Goal: Information Seeking & Learning: Check status

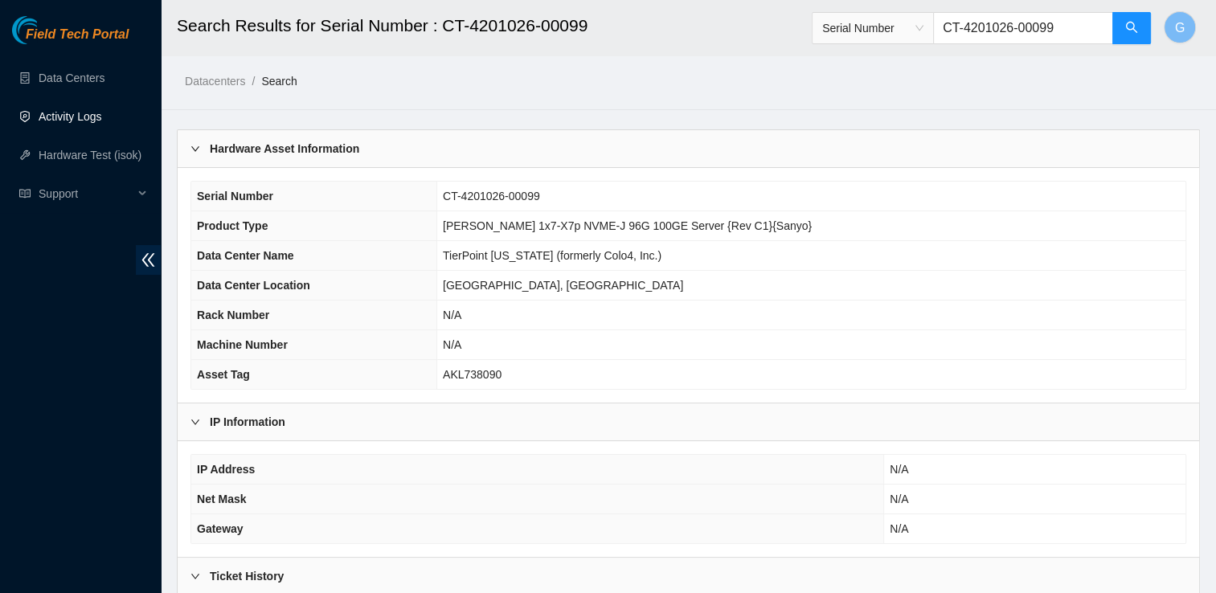
click at [44, 114] on link "Activity Logs" at bounding box center [70, 116] width 63 height 13
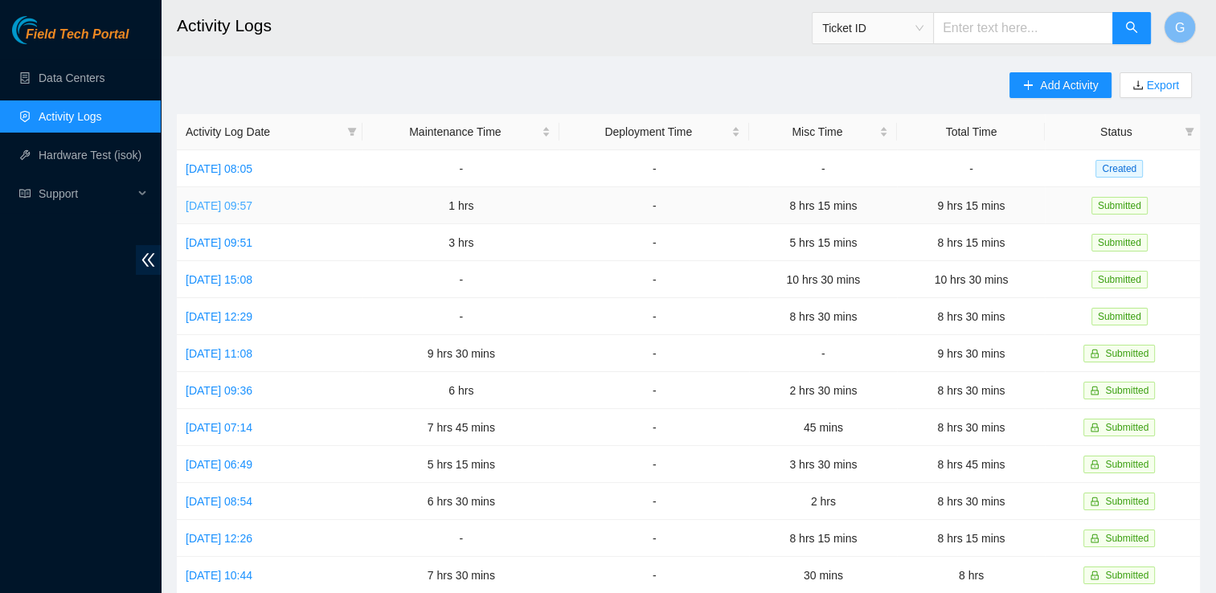
click at [251, 201] on link "Thu, 09 Oct 2025 09:57" at bounding box center [219, 205] width 67 height 13
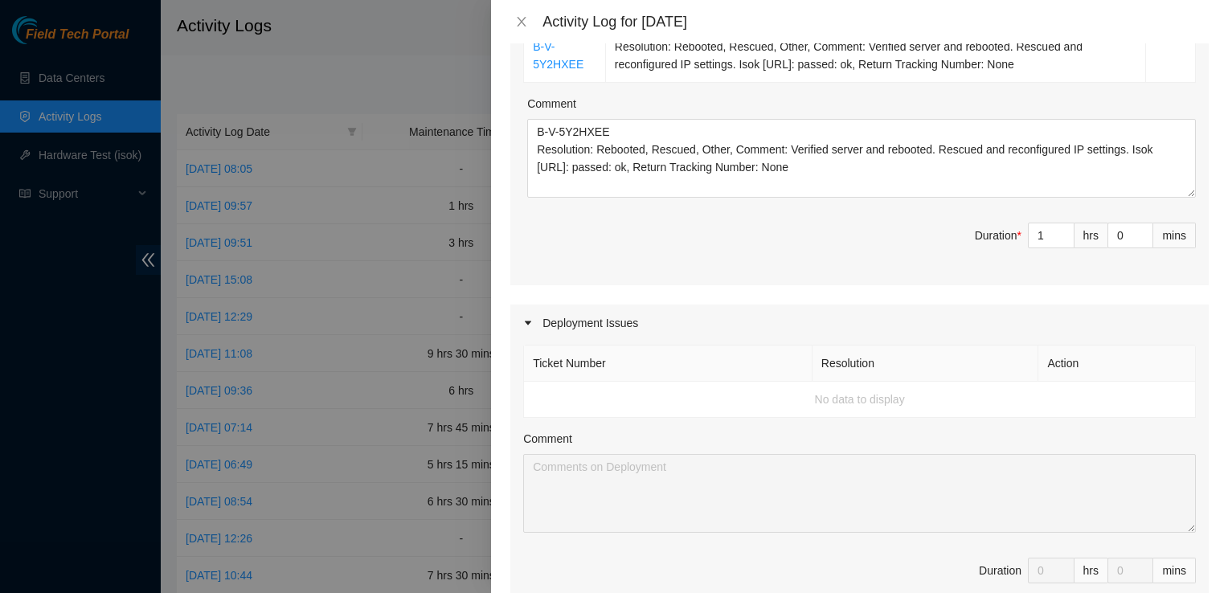
scroll to position [764, 0]
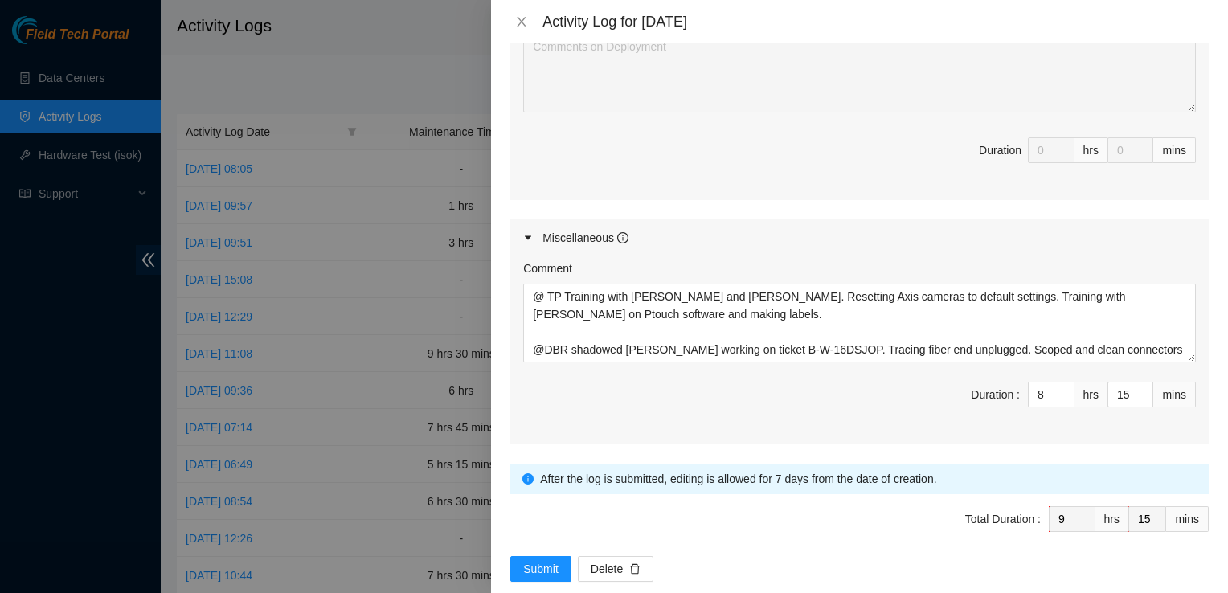
click at [512, 11] on div "Activity Log for 09-10-2025" at bounding box center [859, 21] width 737 height 43
click at [514, 11] on div "Activity Log for 09-10-2025" at bounding box center [859, 21] width 737 height 43
click at [521, 18] on icon "close" at bounding box center [521, 21] width 13 height 13
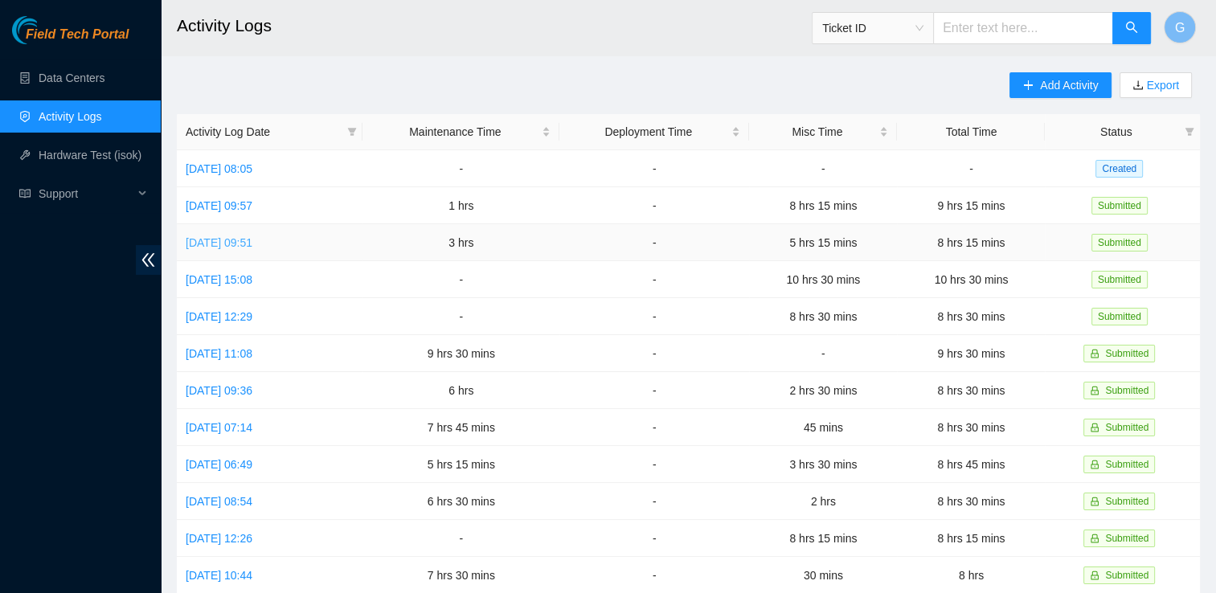
click at [239, 240] on link "Wed, 08 Oct 2025 09:51" at bounding box center [219, 242] width 67 height 13
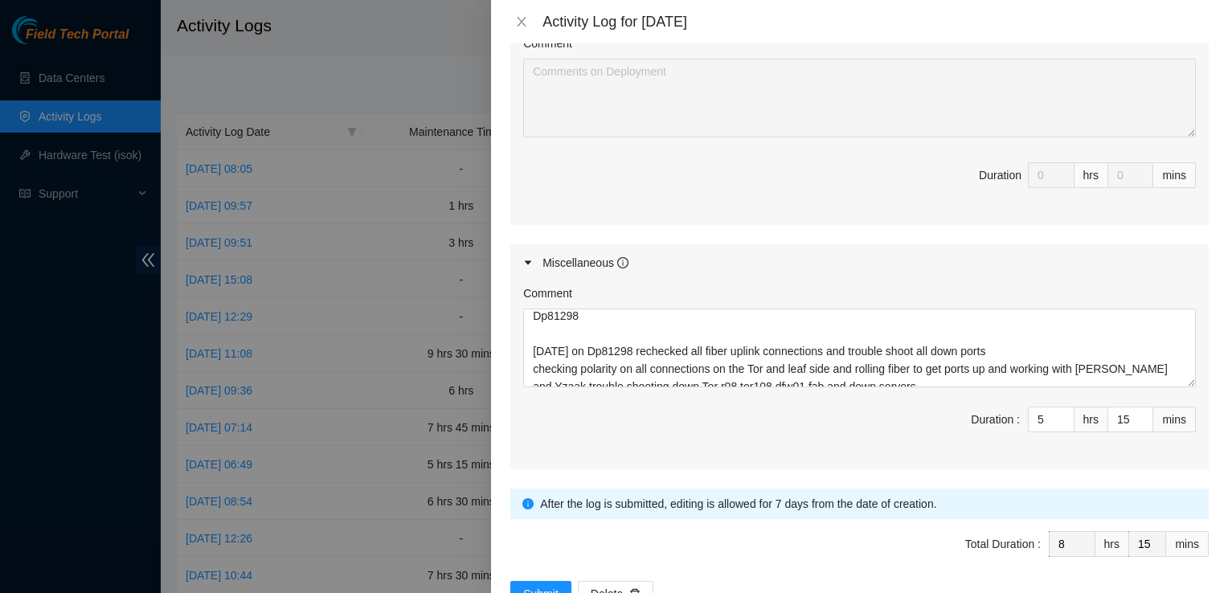
scroll to position [0, 0]
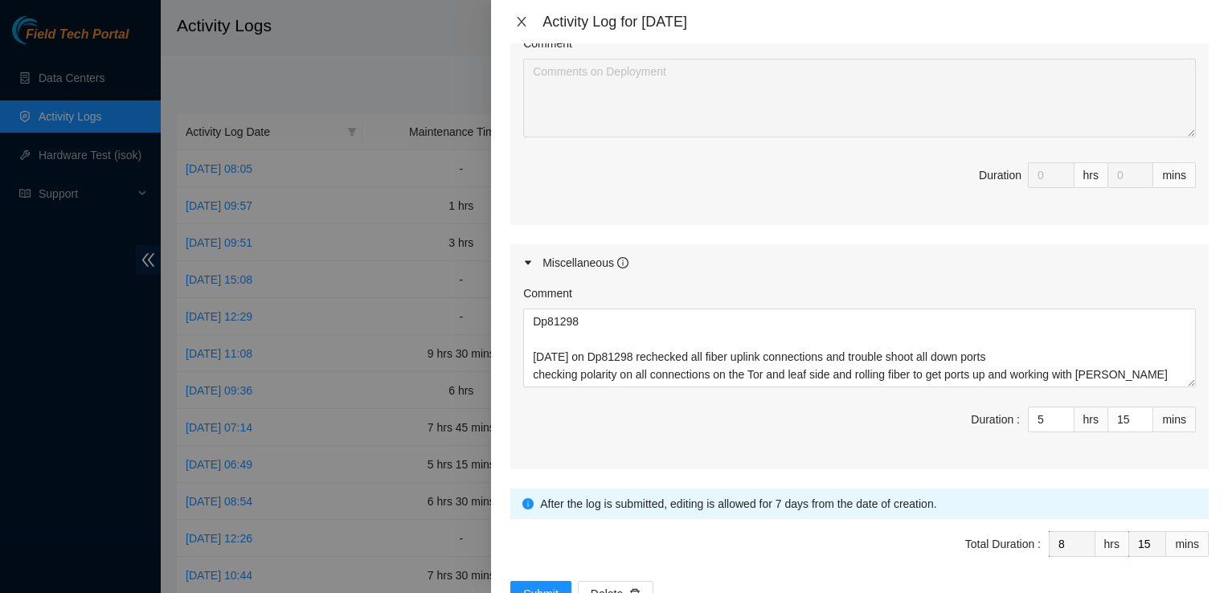
click at [518, 14] on button "Close" at bounding box center [521, 21] width 23 height 15
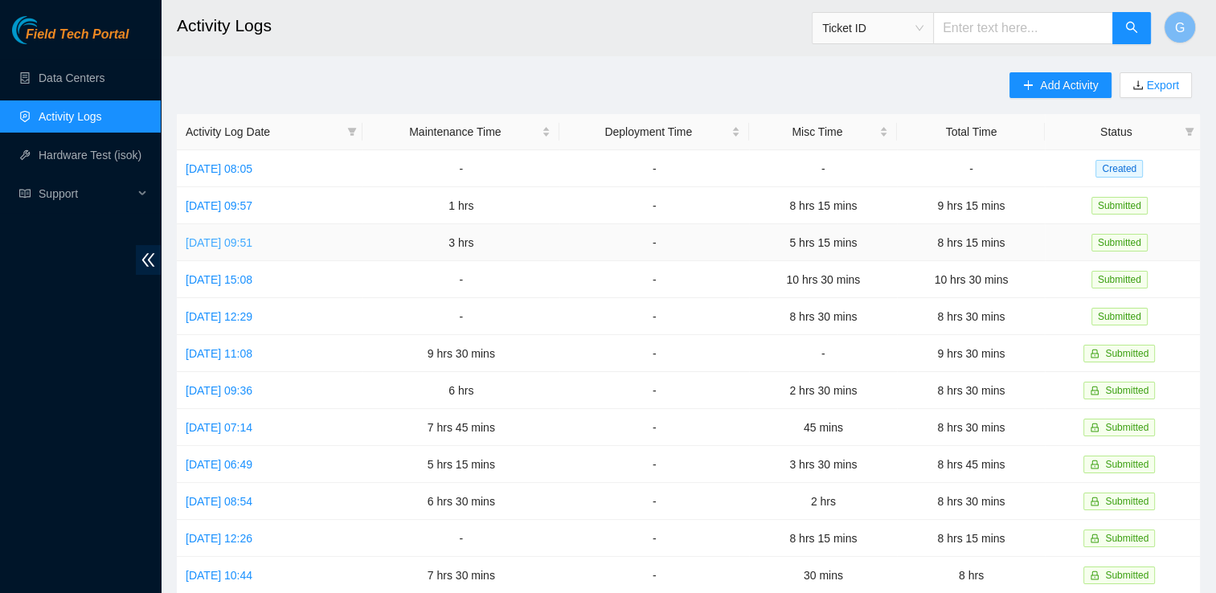
click at [235, 245] on link "Wed, 08 Oct 2025 09:51" at bounding box center [219, 242] width 67 height 13
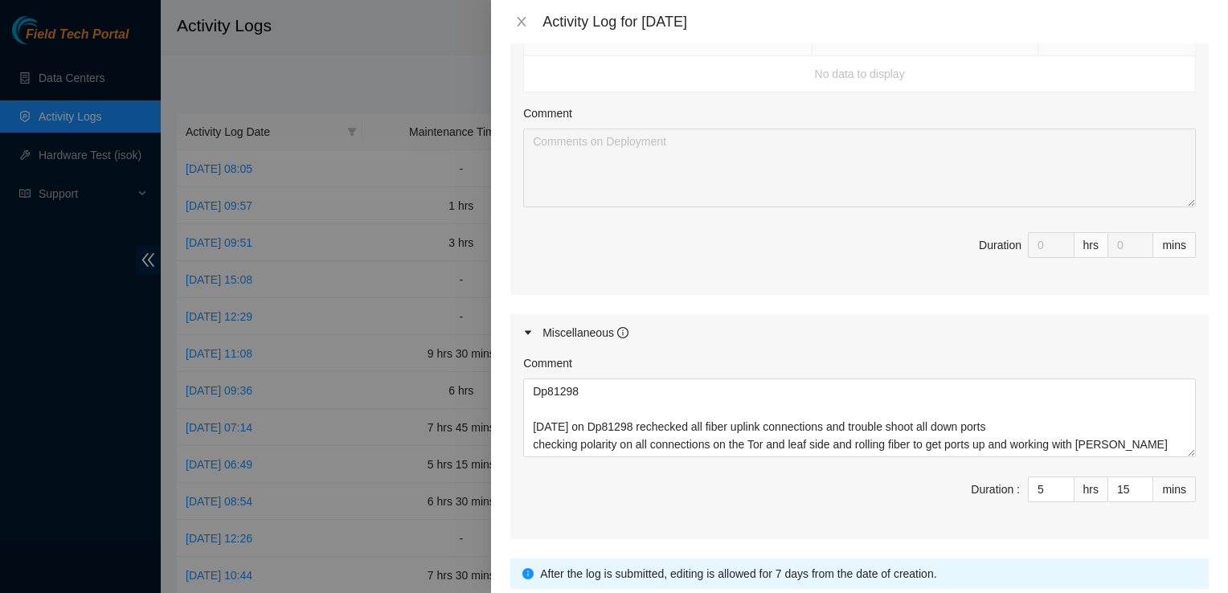
scroll to position [665, 0]
drag, startPoint x: 632, startPoint y: 326, endPoint x: 522, endPoint y: 14, distance: 330.4
click at [522, 14] on div "Activity Log for 08-10-2025" at bounding box center [859, 22] width 698 height 18
click at [522, 14] on button "Close" at bounding box center [521, 21] width 23 height 15
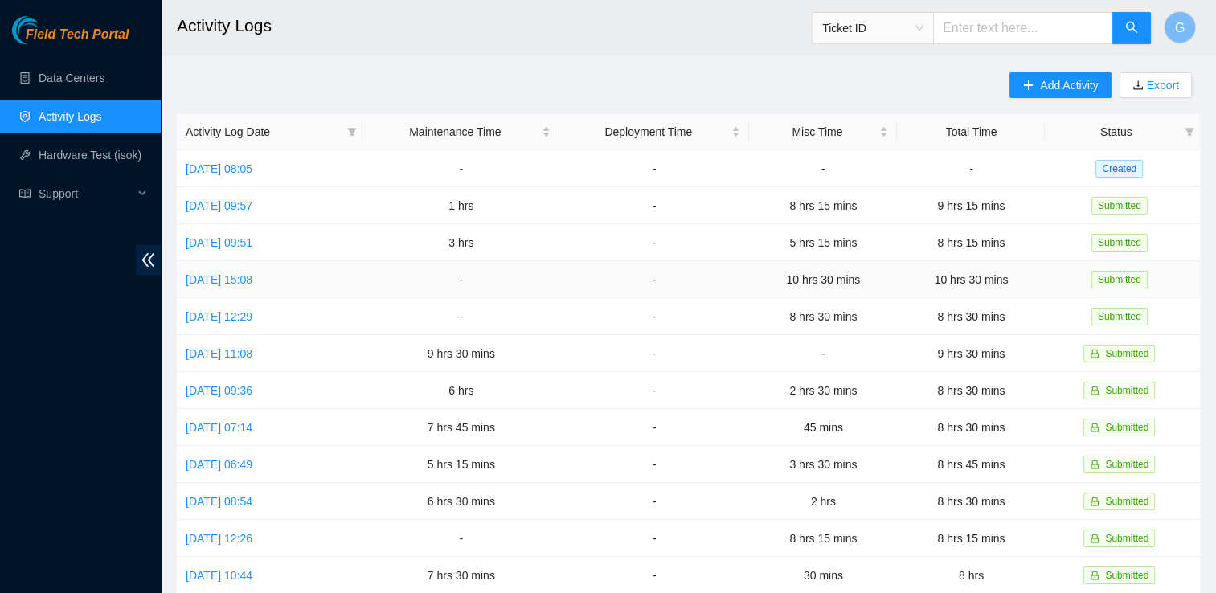
click at [215, 291] on td "Tue, 07 Oct 2025 15:08" at bounding box center [270, 279] width 186 height 37
click at [218, 282] on link "Tue, 07 Oct 2025 15:08" at bounding box center [219, 279] width 67 height 13
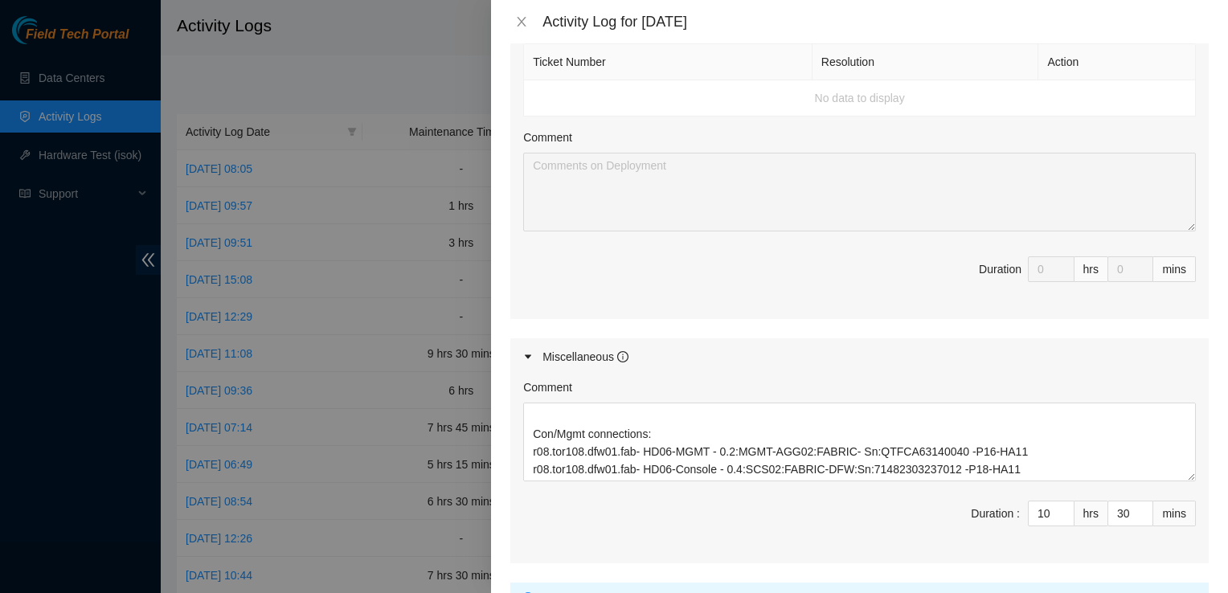
scroll to position [585, 0]
click at [366, 265] on div at bounding box center [614, 296] width 1228 height 593
click at [528, 6] on div "Activity Log for 07-10-2025" at bounding box center [859, 21] width 737 height 43
click at [523, 14] on button "Close" at bounding box center [521, 21] width 23 height 15
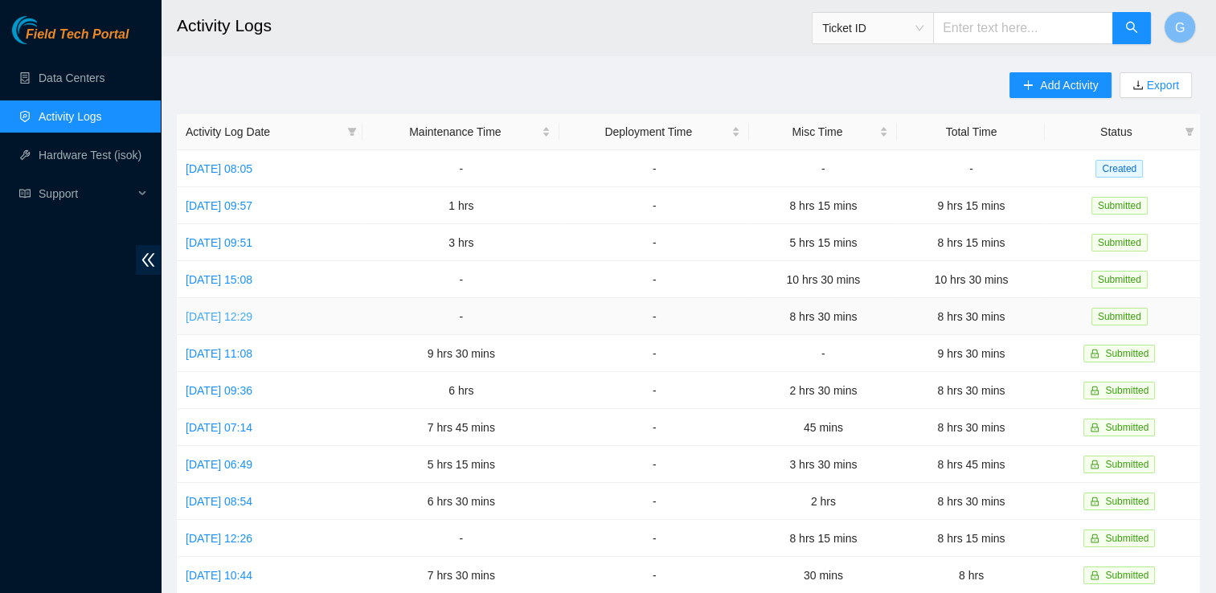
click at [239, 317] on link "Mon, 06 Oct 2025 12:29" at bounding box center [219, 316] width 67 height 13
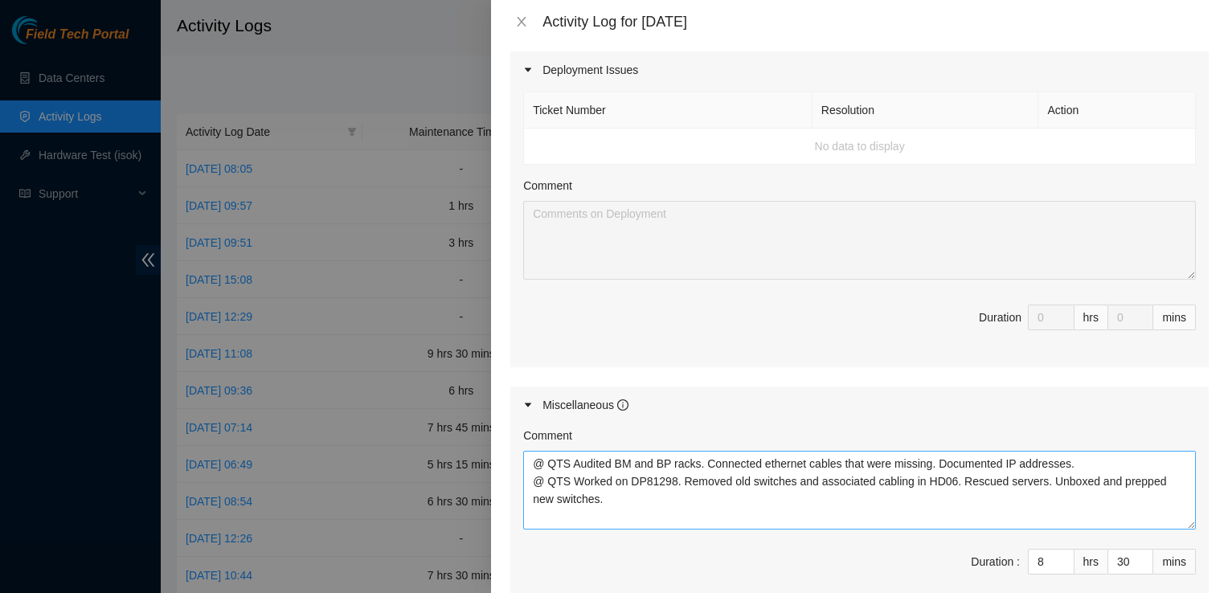
scroll to position [570, 0]
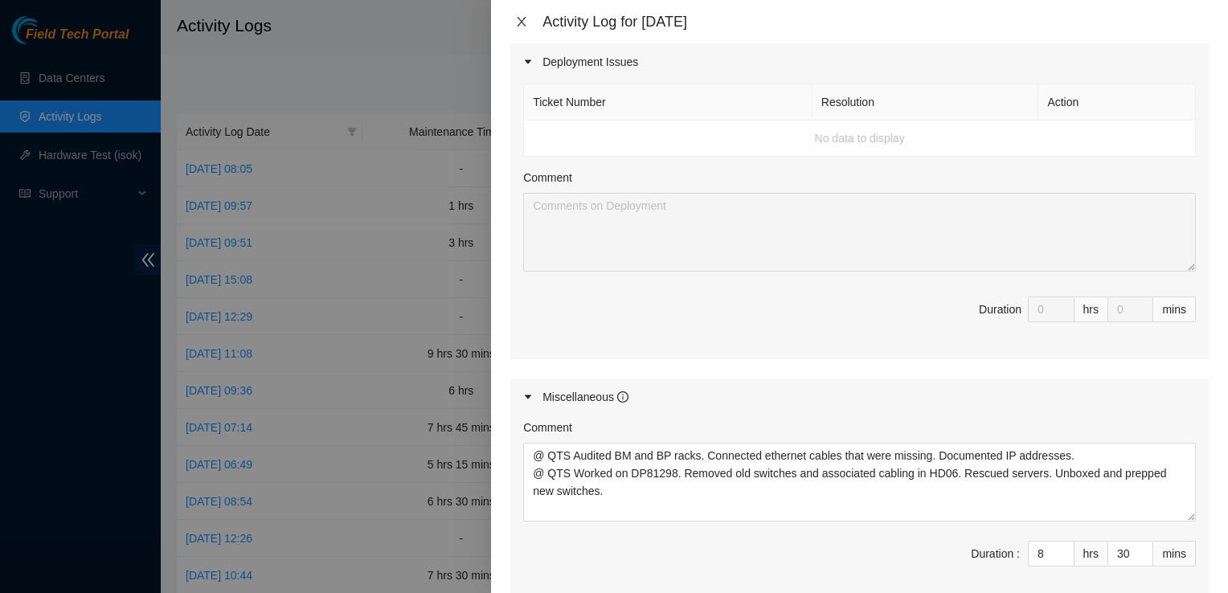
click at [525, 27] on icon "close" at bounding box center [521, 21] width 13 height 13
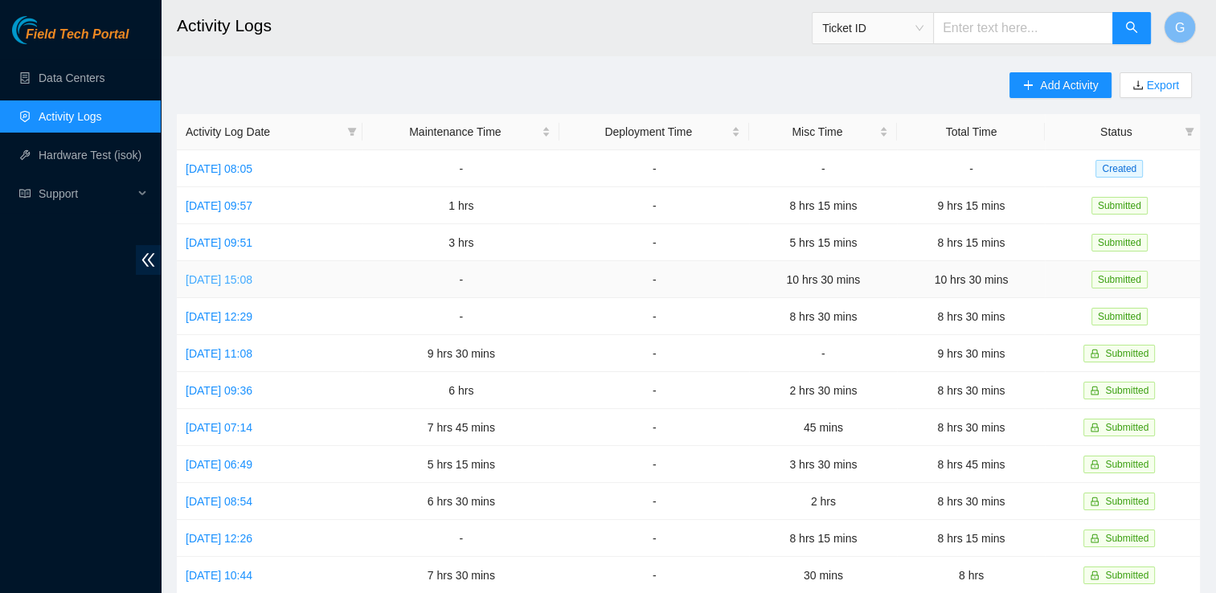
click at [225, 280] on link "Tue, 07 Oct 2025 15:08" at bounding box center [219, 279] width 67 height 13
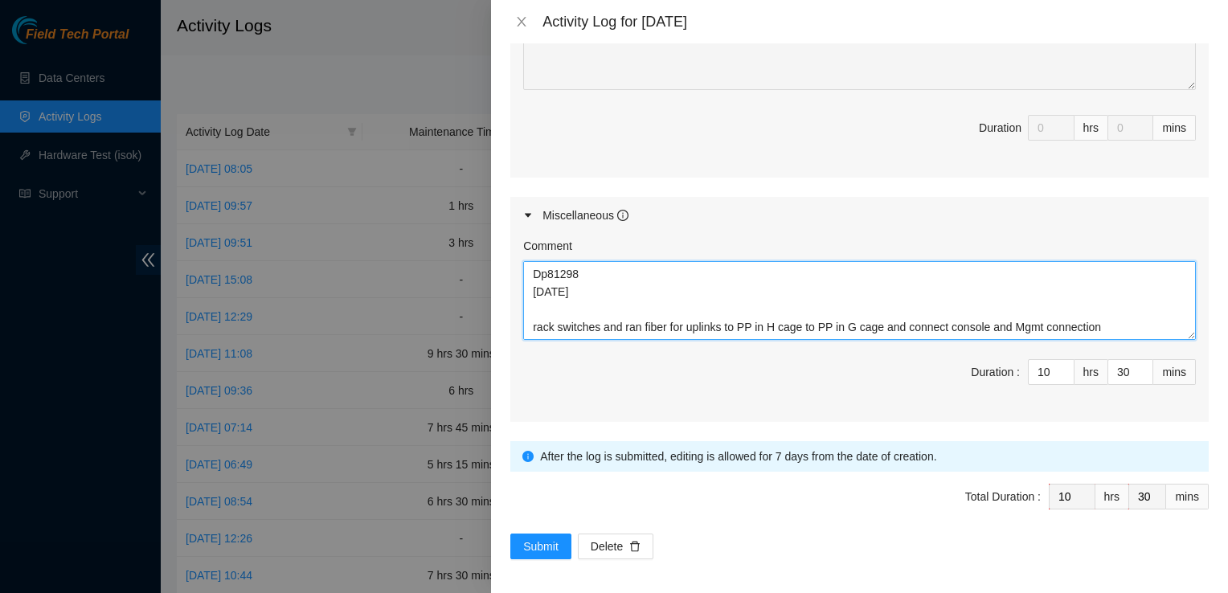
scroll to position [265, 0]
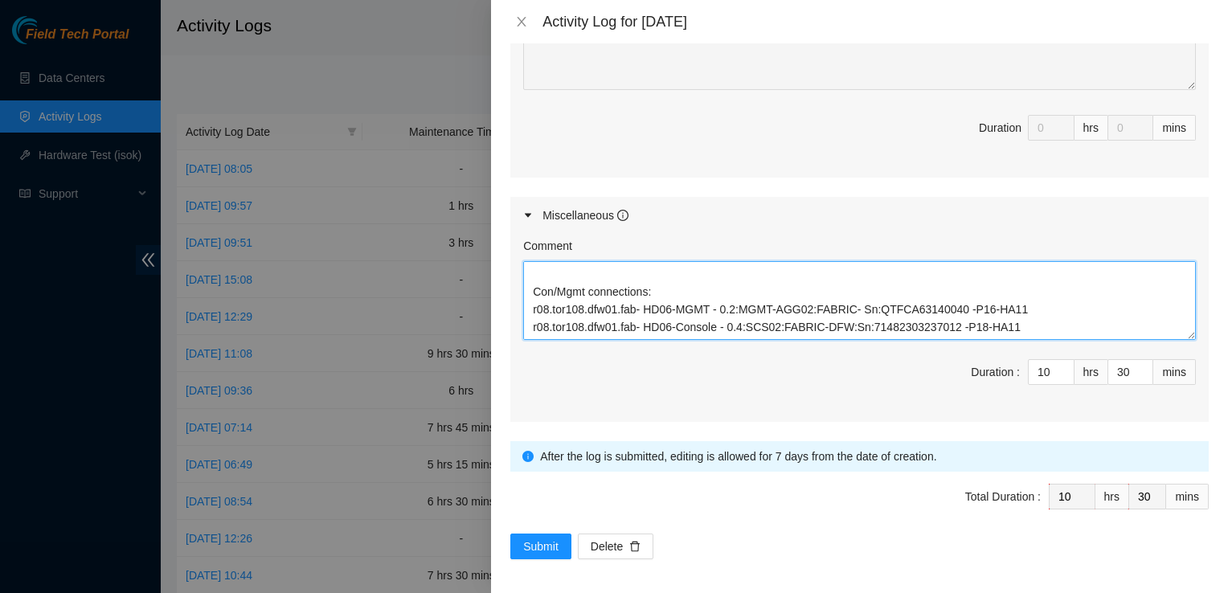
drag, startPoint x: 529, startPoint y: 272, endPoint x: 1079, endPoint y: 330, distance: 553.6
click at [1079, 330] on textarea "Dp81298 10/7/2025 rack switches and ran fiber for uplinks to PP in H cage to PP…" at bounding box center [859, 300] width 673 height 79
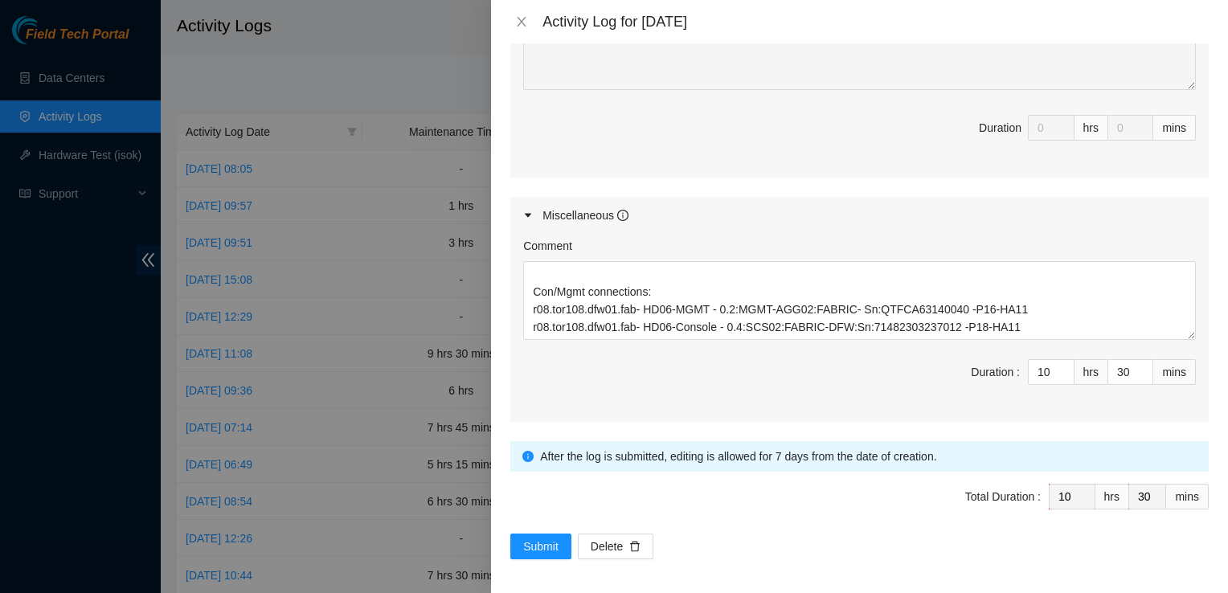
click at [812, 18] on div "Activity Log for 07-10-2025" at bounding box center [876, 22] width 666 height 18
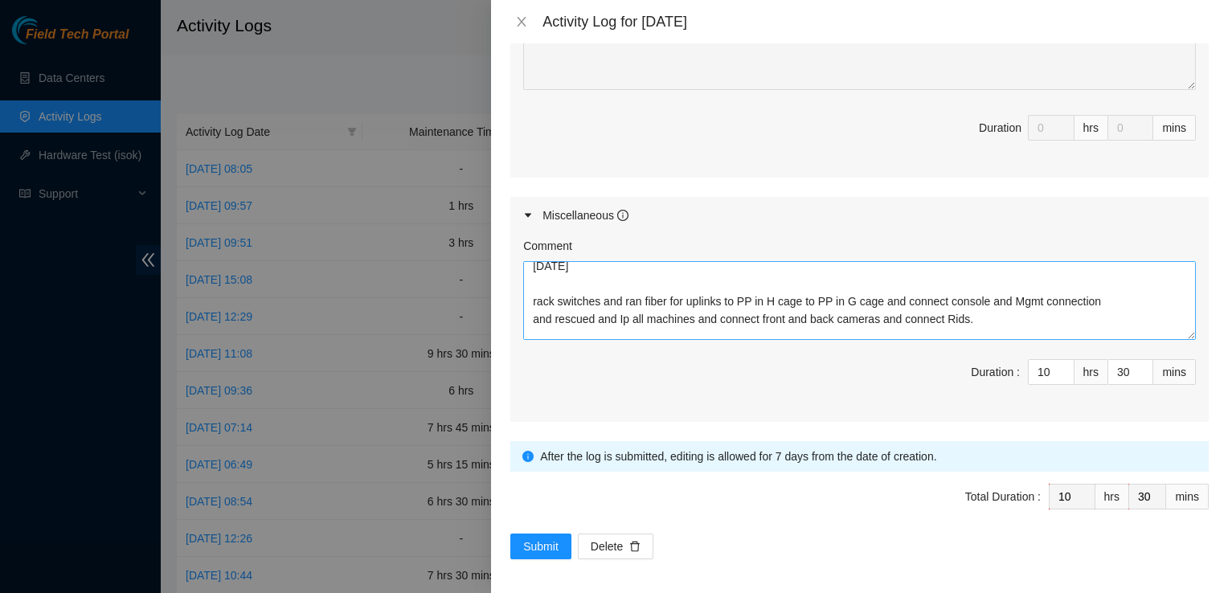
scroll to position [31, 0]
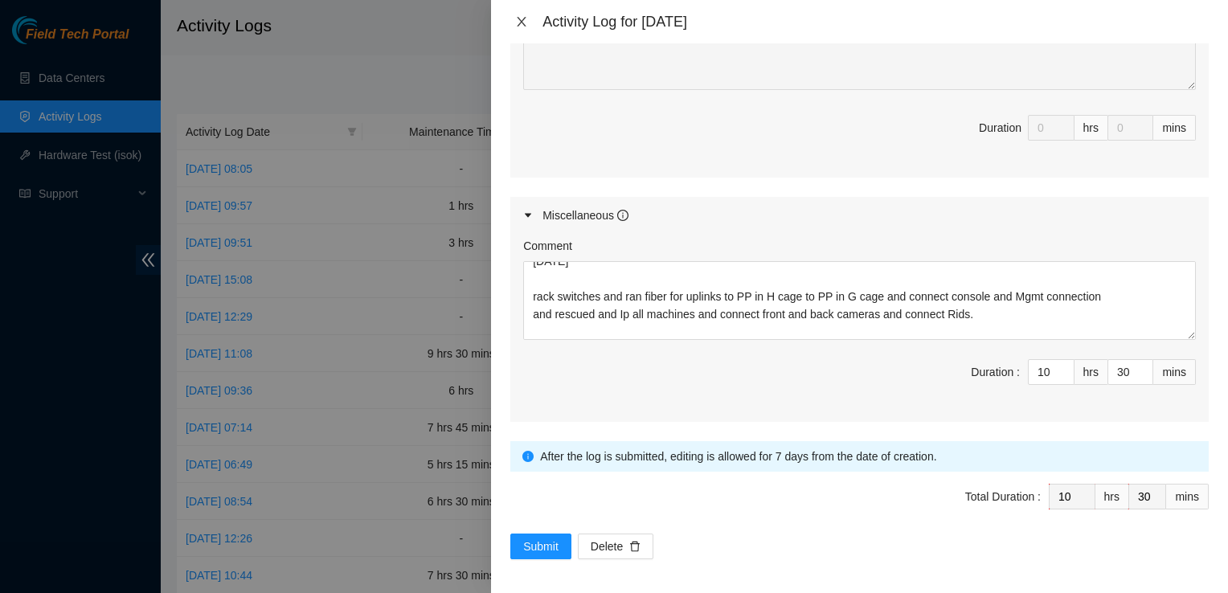
click at [518, 18] on icon "close" at bounding box center [522, 22] width 9 height 10
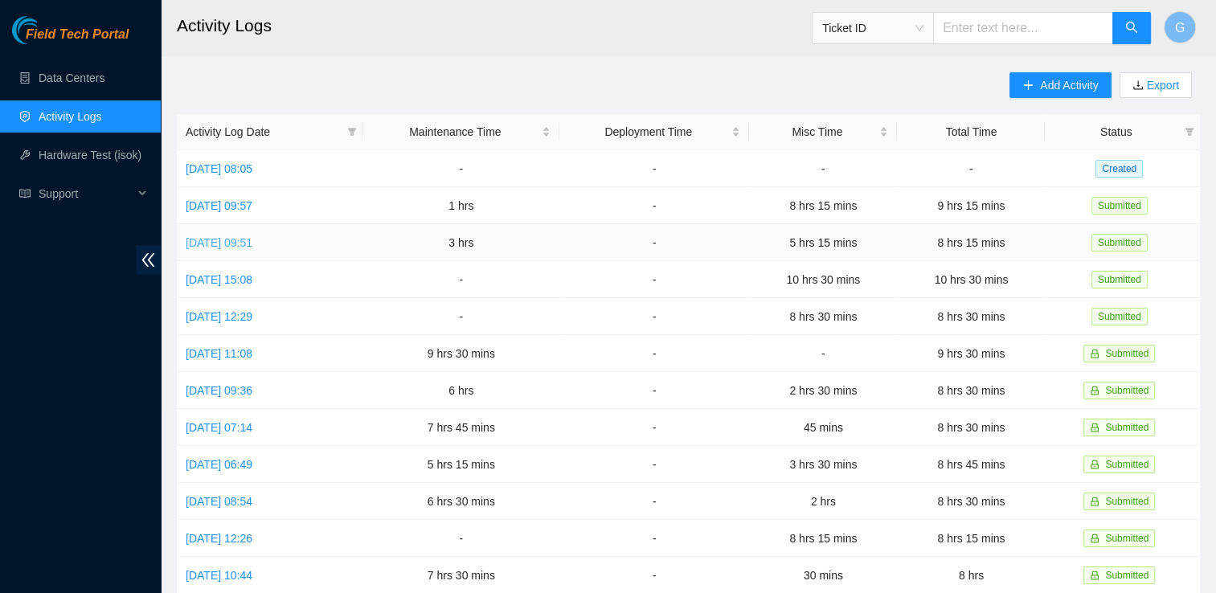
click at [232, 236] on link "Wed, 08 Oct 2025 09:51" at bounding box center [219, 242] width 67 height 13
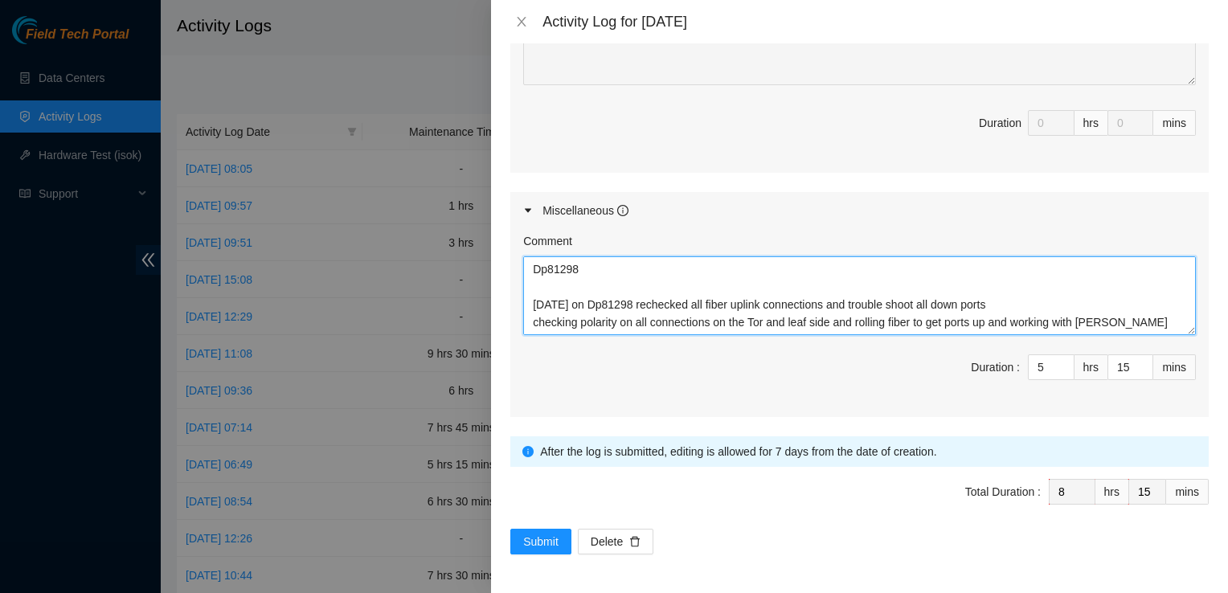
scroll to position [53, 0]
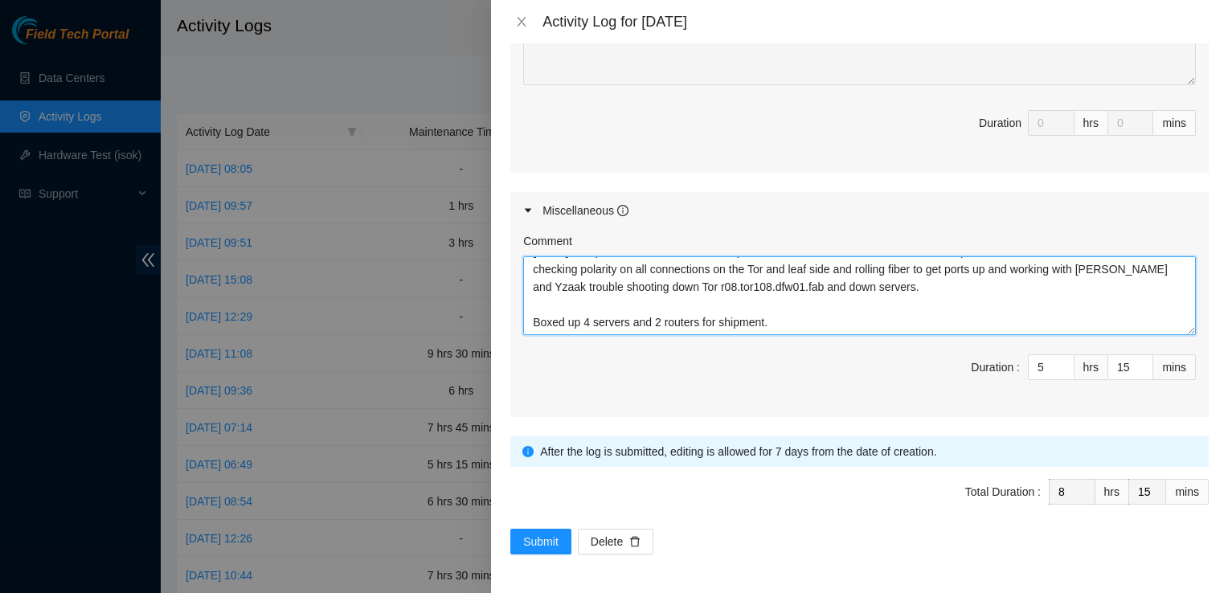
drag, startPoint x: 525, startPoint y: 268, endPoint x: 1000, endPoint y: 575, distance: 565.6
click at [1000, 575] on div "Note: This activity log is for informational purposes only. You will not be pai…" at bounding box center [859, 318] width 737 height 550
click at [1071, 329] on textarea "Dp81298 today on Dp81298 rechecked all fiber uplink connections and trouble sho…" at bounding box center [859, 295] width 673 height 79
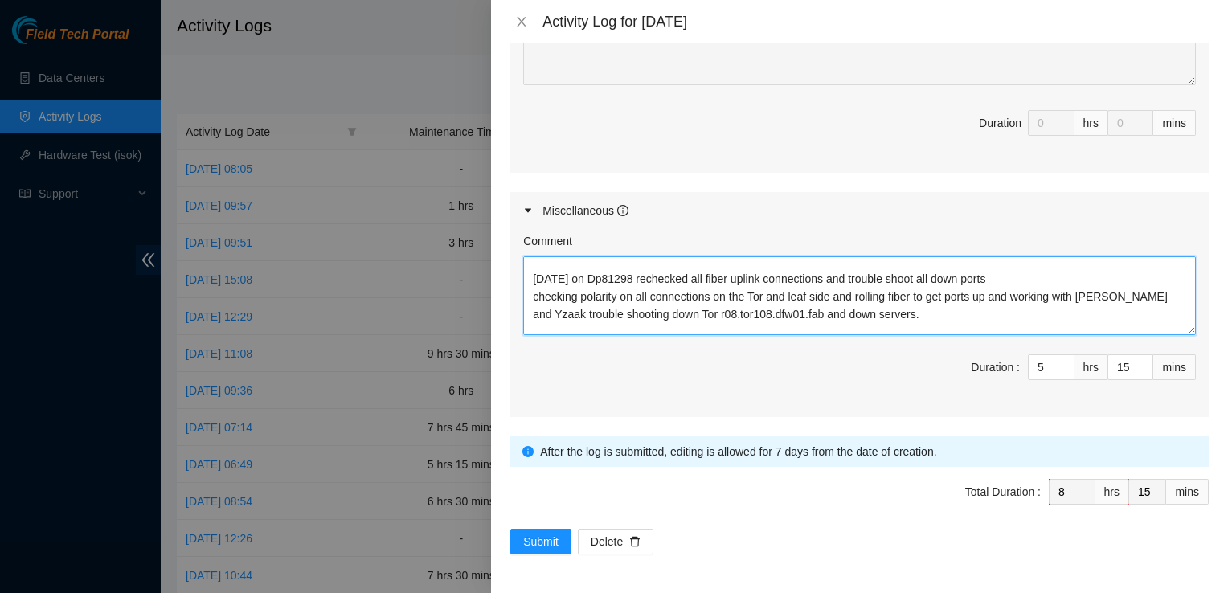
scroll to position [0, 0]
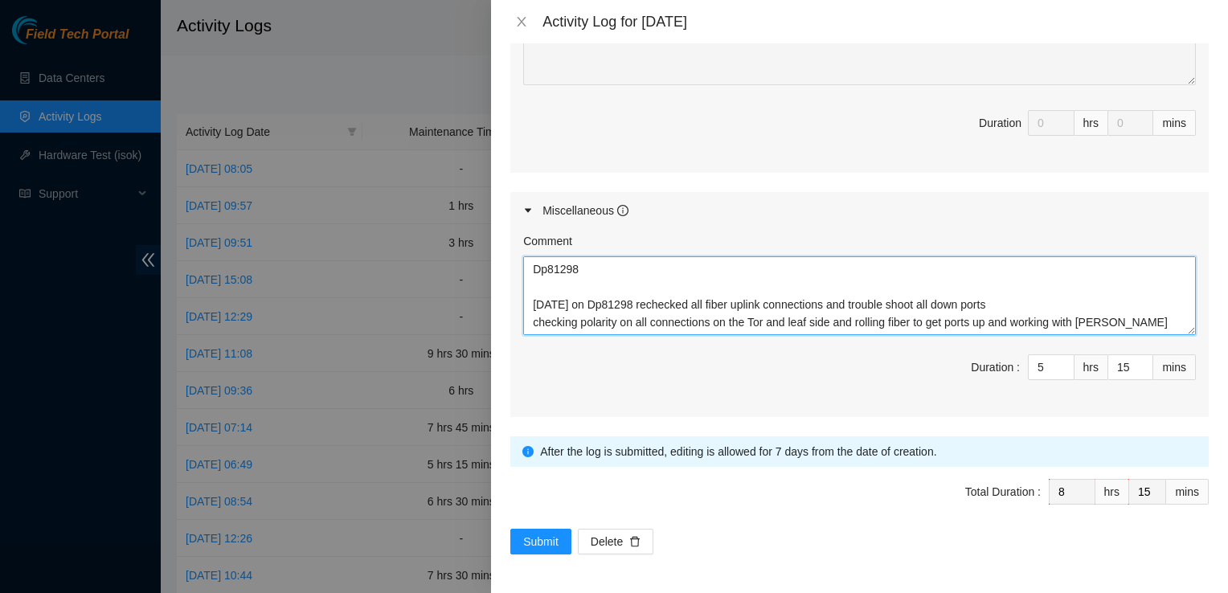
drag, startPoint x: 913, startPoint y: 334, endPoint x: 477, endPoint y: 186, distance: 461.0
click at [477, 186] on div "Activity Log for 08-10-2025 Note: This activity log is for informational purpos…" at bounding box center [614, 296] width 1228 height 593
click at [629, 305] on textarea "Dp81298 today on Dp81298 rechecked all fiber uplink connections and trouble sho…" at bounding box center [859, 295] width 673 height 79
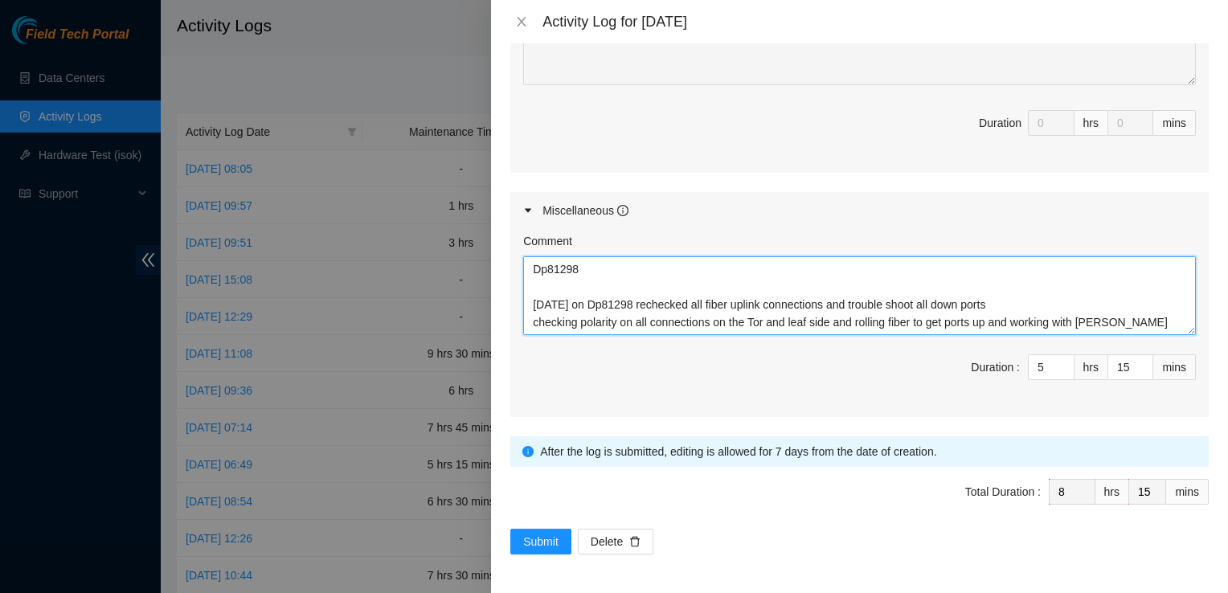
click at [629, 305] on textarea "Dp81298 today on Dp81298 rechecked all fiber uplink connections and trouble sho…" at bounding box center [859, 295] width 673 height 79
click at [531, 306] on textarea "Dp81298 today on Dp81298 rechecked all fiber uplink connections and trouble sho…" at bounding box center [859, 295] width 673 height 79
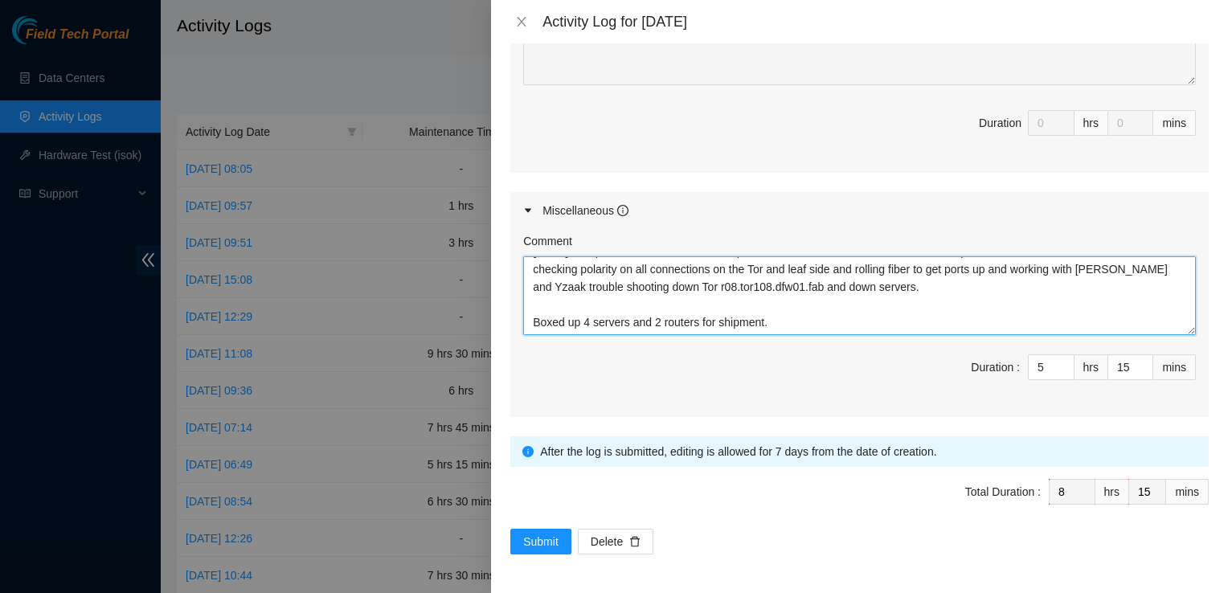
drag, startPoint x: 531, startPoint y: 306, endPoint x: 839, endPoint y: 550, distance: 392.5
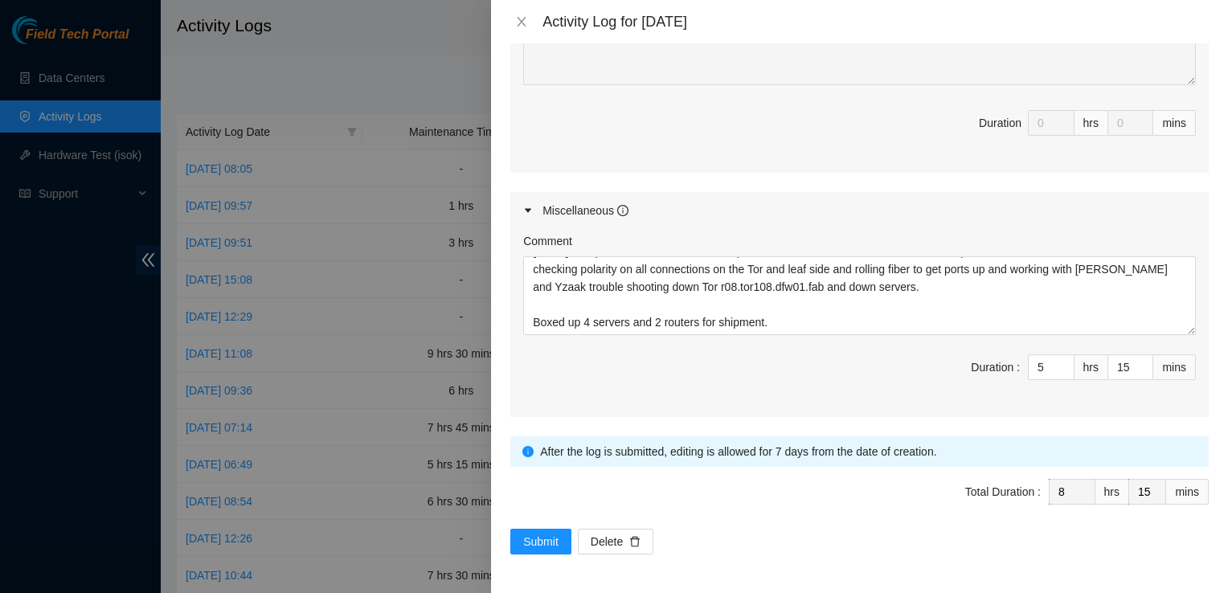
drag, startPoint x: 776, startPoint y: 14, endPoint x: 653, endPoint y: 156, distance: 188.0
click at [653, 155] on span "Duration 0 hrs 0 mins" at bounding box center [859, 132] width 673 height 45
